Goal: Register for event/course

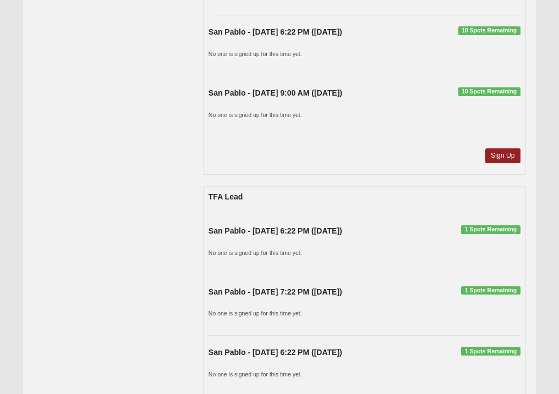
scroll to position [512, 0]
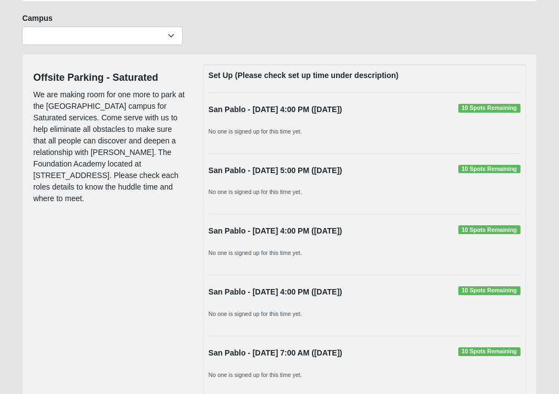
scroll to position [75, 0]
